Goal: Browse casually

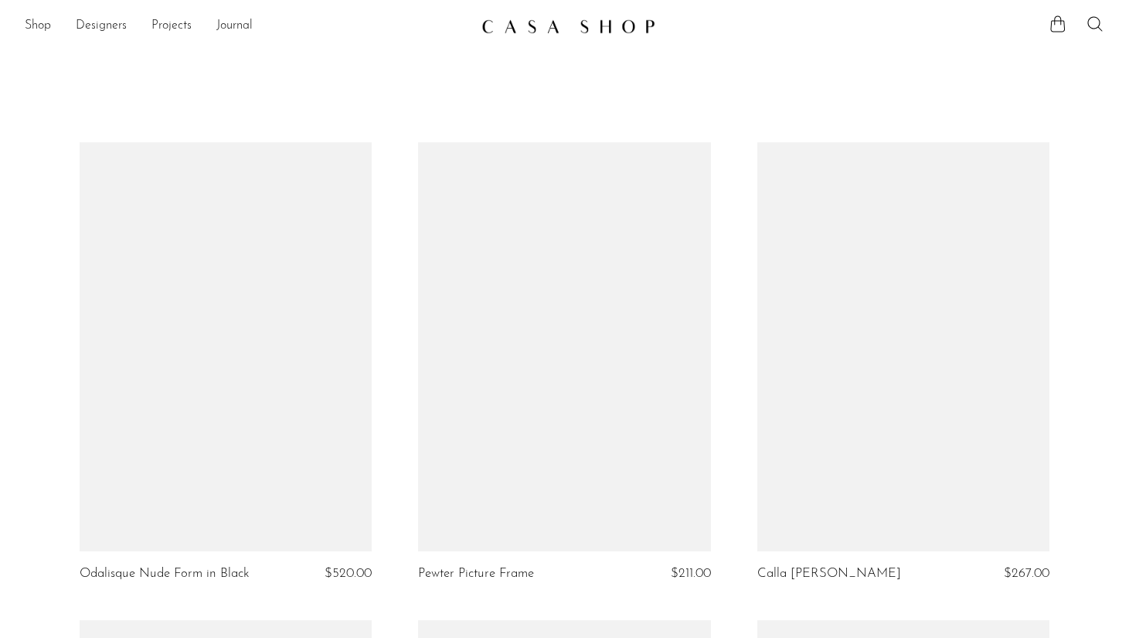
scroll to position [2219, 0]
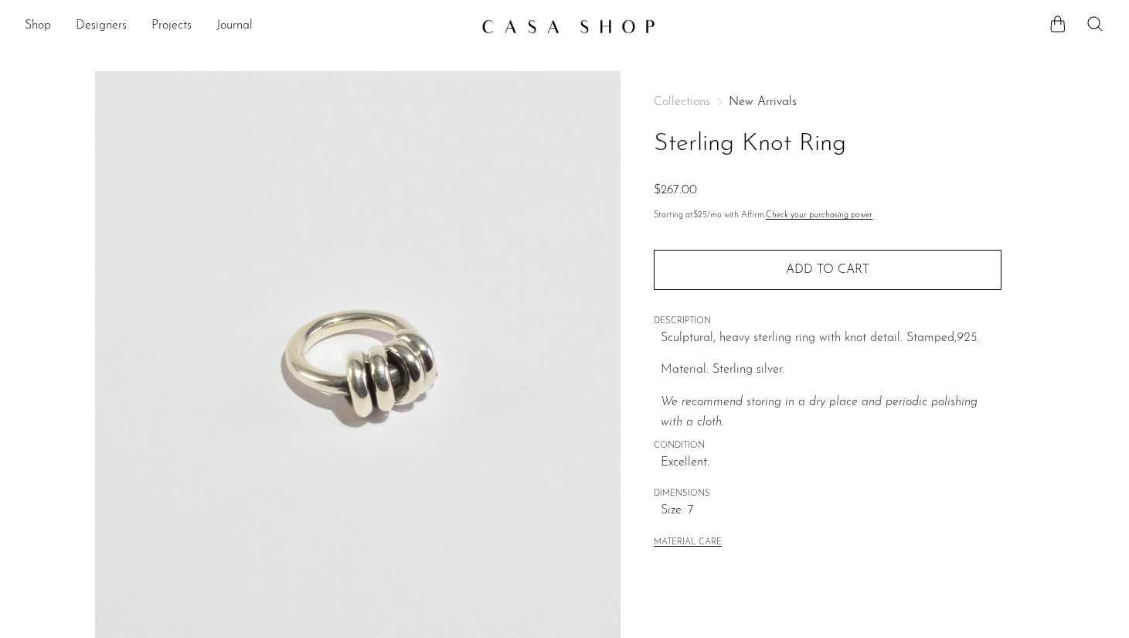
scroll to position [27, 0]
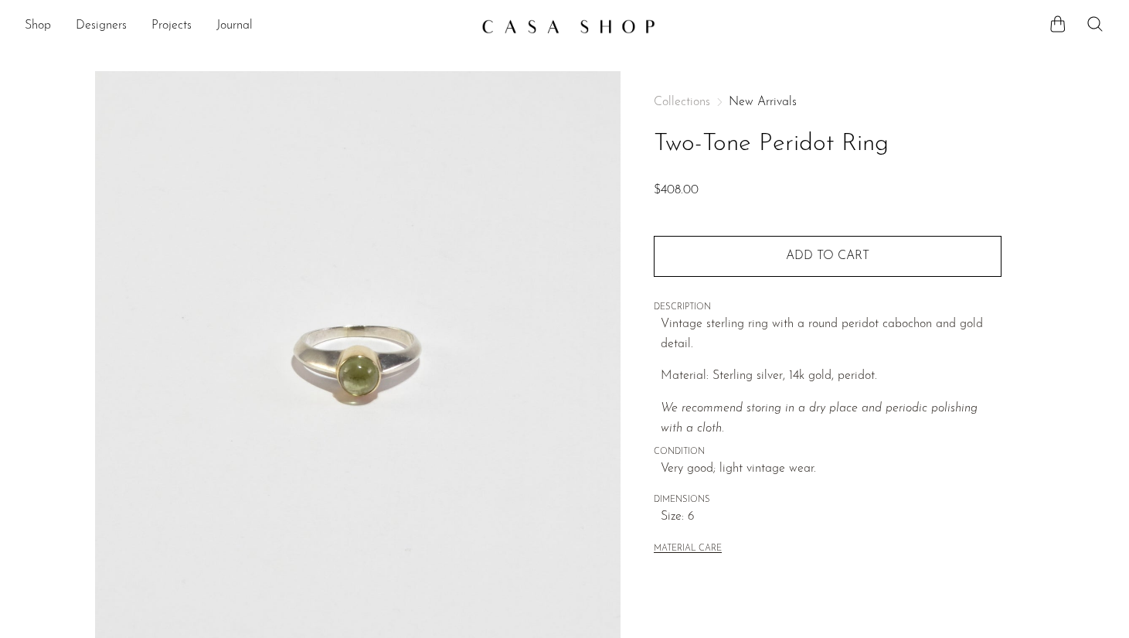
scroll to position [73, 0]
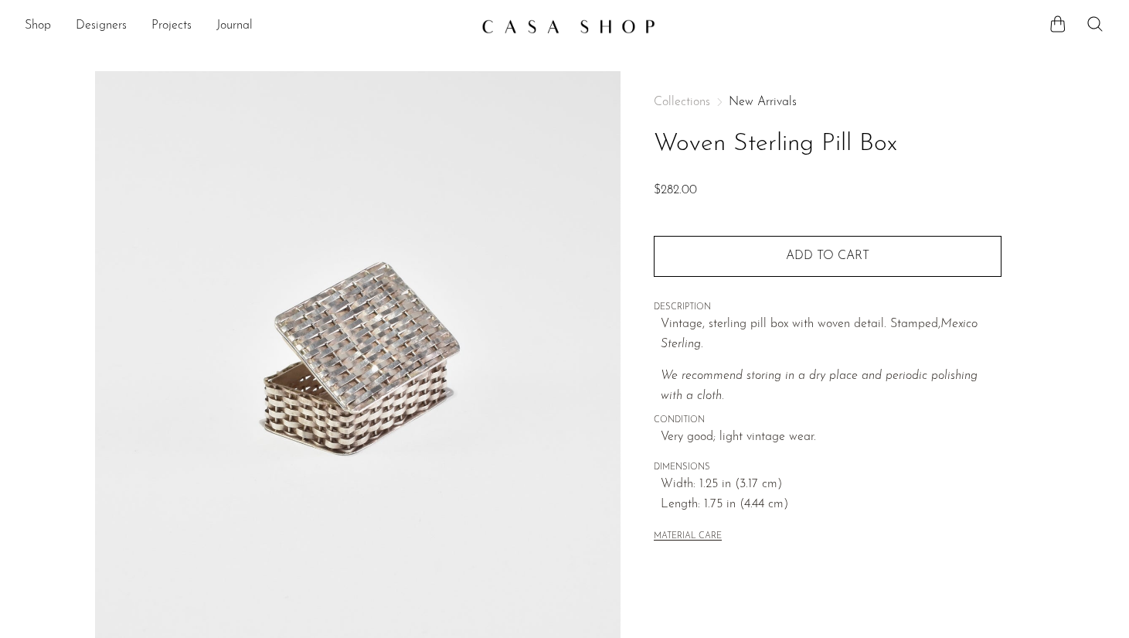
scroll to position [141, 0]
